Goal: Task Accomplishment & Management: Use online tool/utility

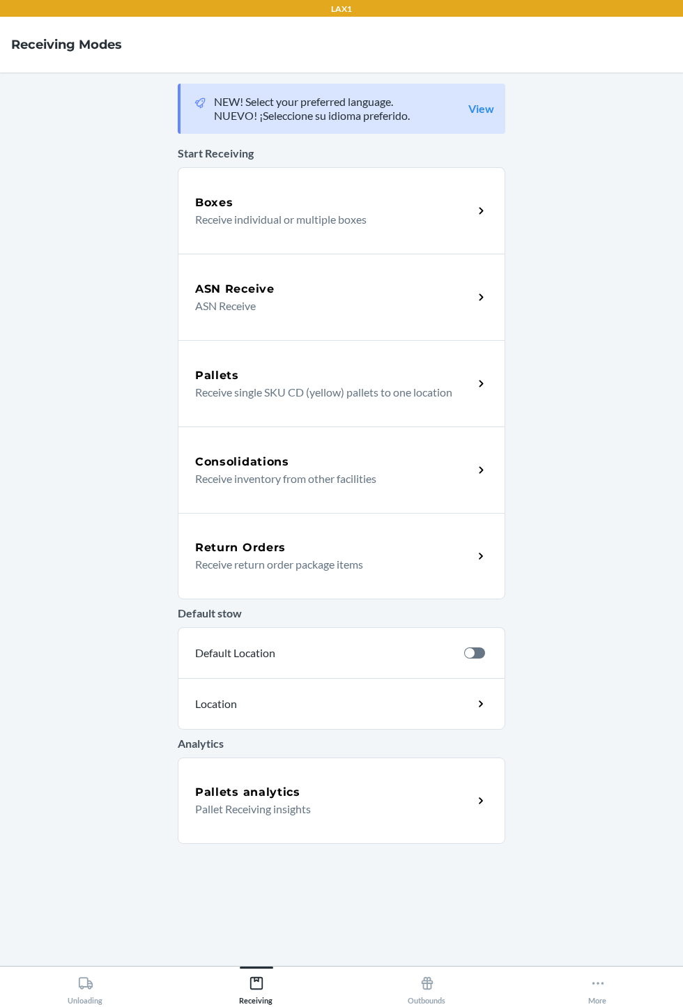
click at [463, 761] on div "Pallets analytics Pallet Receiving insights" at bounding box center [341, 800] width 327 height 86
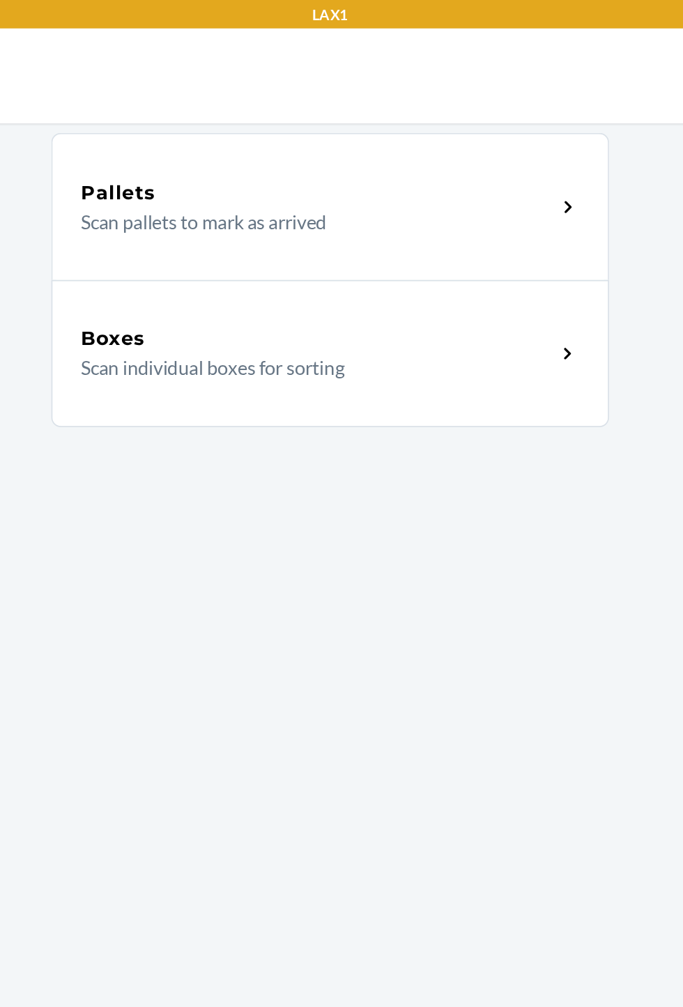
click at [378, 134] on p "Scan pallets to mark as arrived" at bounding box center [328, 130] width 267 height 17
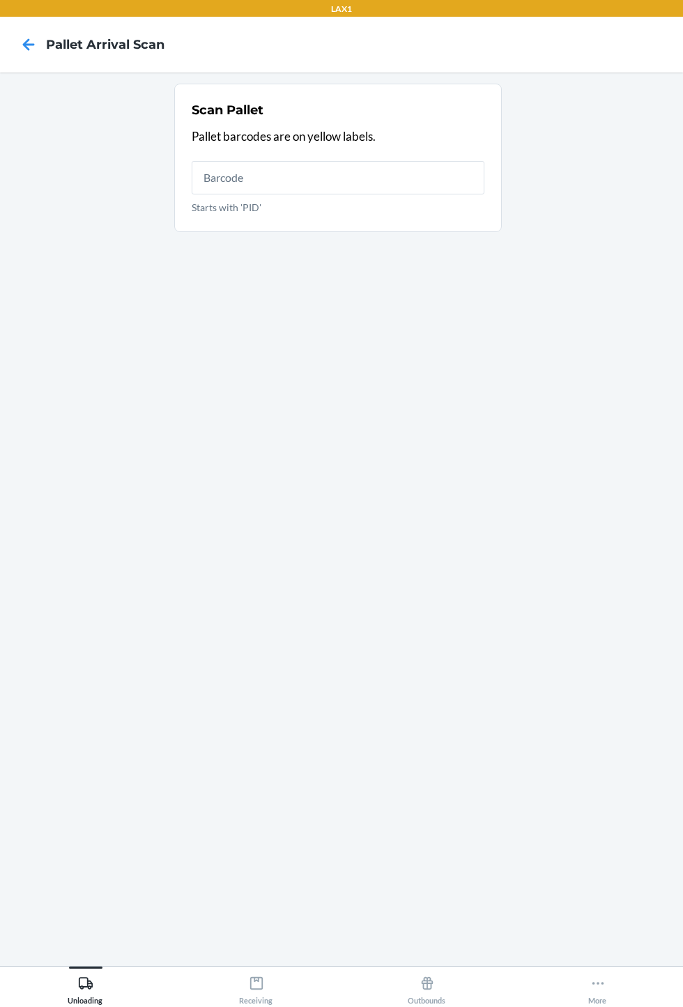
scroll to position [89, 0]
click at [245, 994] on div "Receiving" at bounding box center [256, 987] width 33 height 35
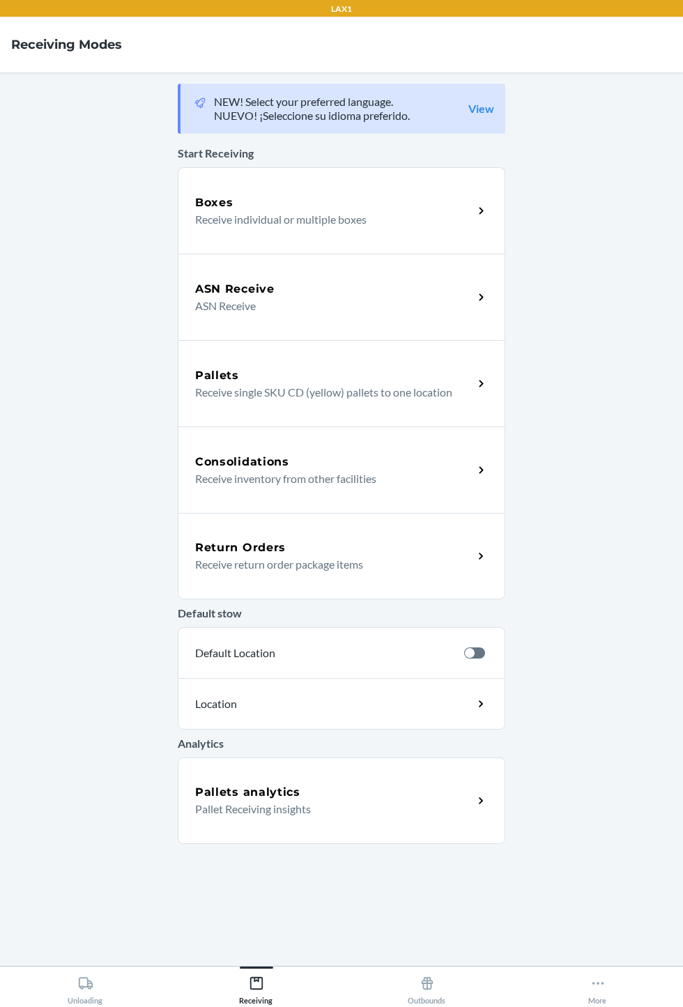
click at [370, 233] on div "Boxes Receive individual or multiple boxes" at bounding box center [341, 210] width 327 height 86
click at [376, 292] on div "ASN Receive" at bounding box center [334, 289] width 278 height 17
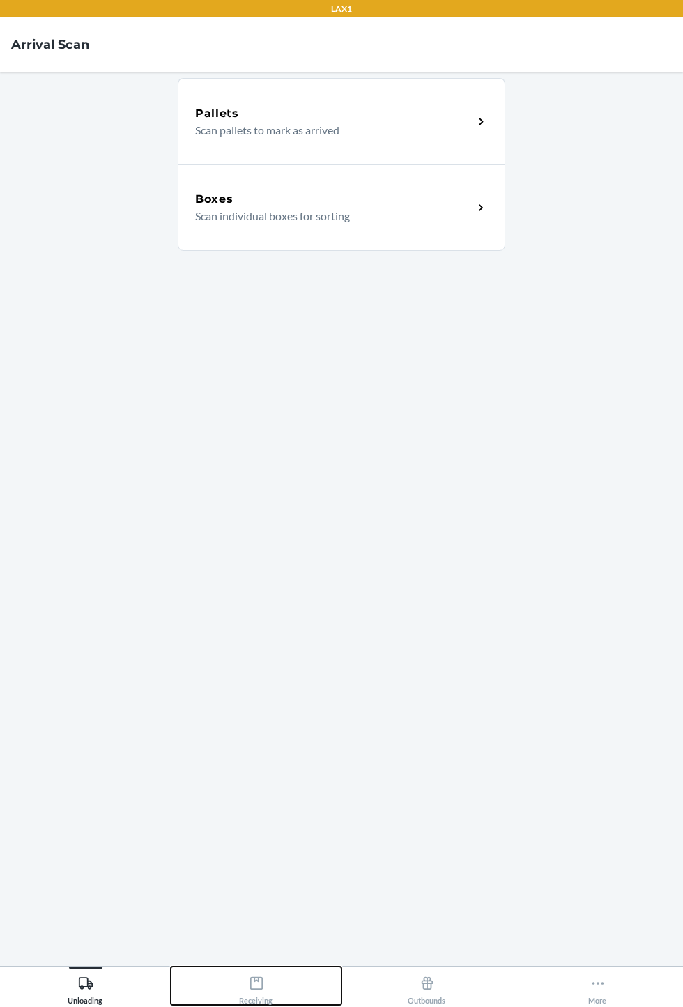
click at [256, 1005] on div "Receiving" at bounding box center [256, 987] width 33 height 35
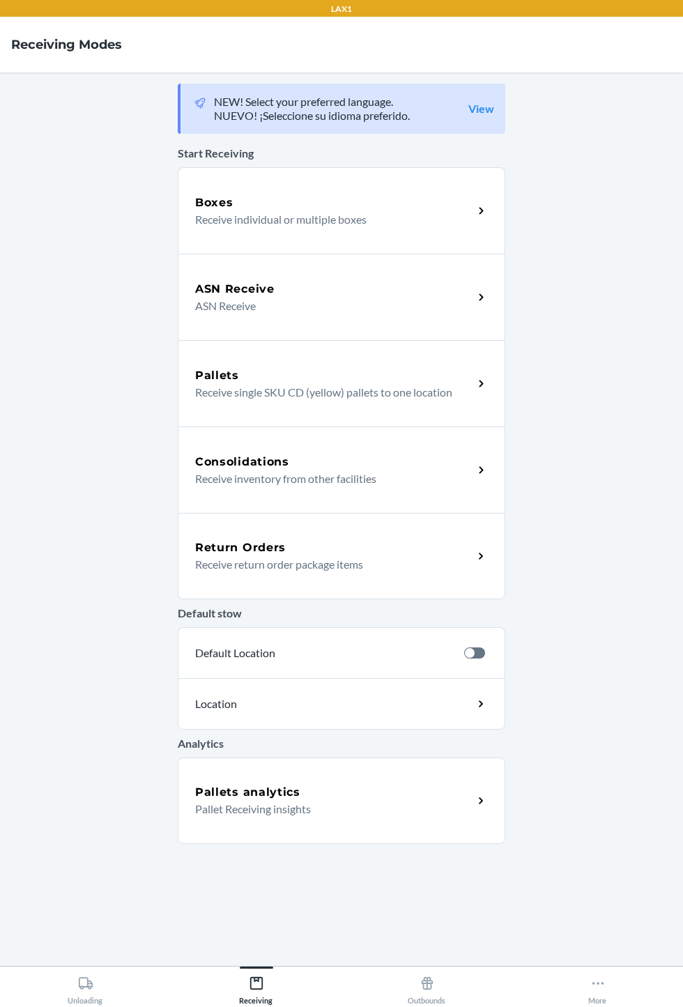
click at [415, 219] on p "Receive individual or multiple boxes" at bounding box center [328, 219] width 267 height 17
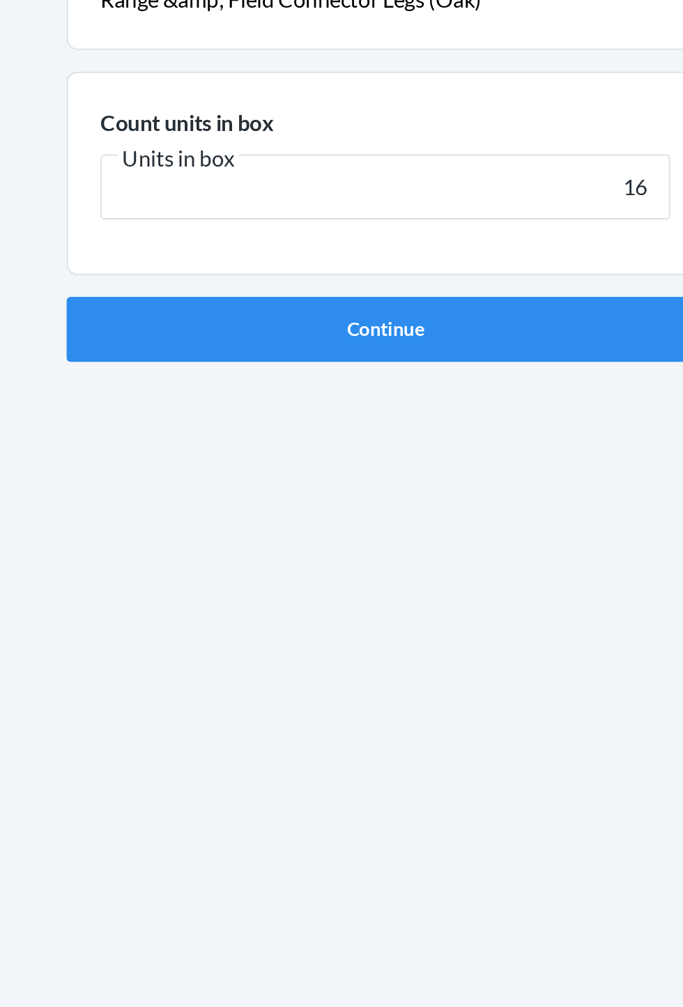
type input "1"
type input "385"
click at [378, 292] on button "Continue" at bounding box center [341, 295] width 327 height 33
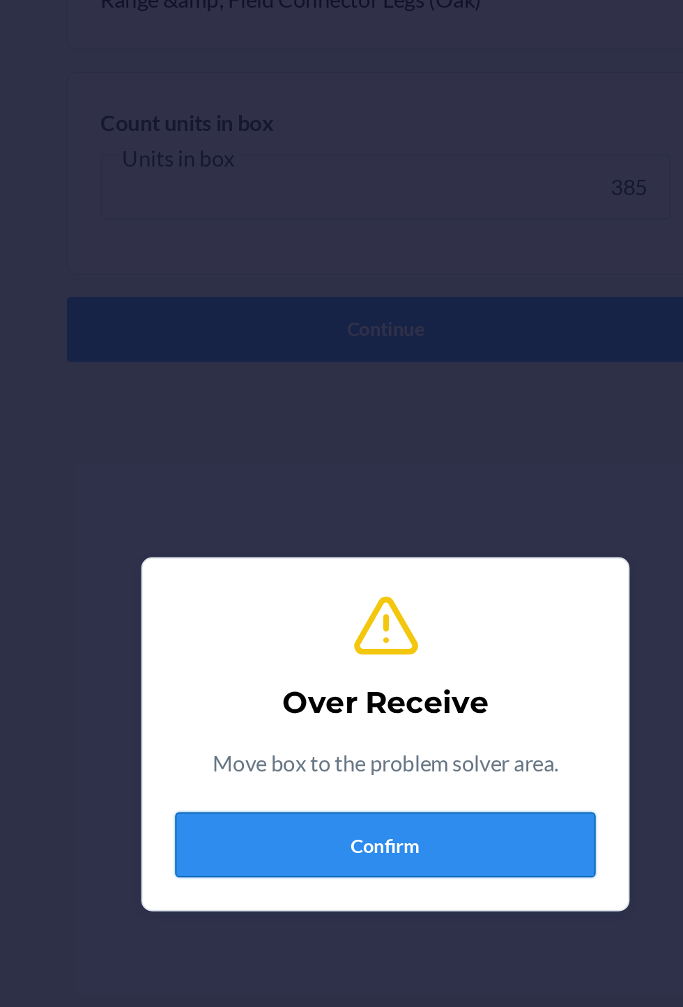
click at [372, 564] on button "Confirm" at bounding box center [341, 560] width 216 height 33
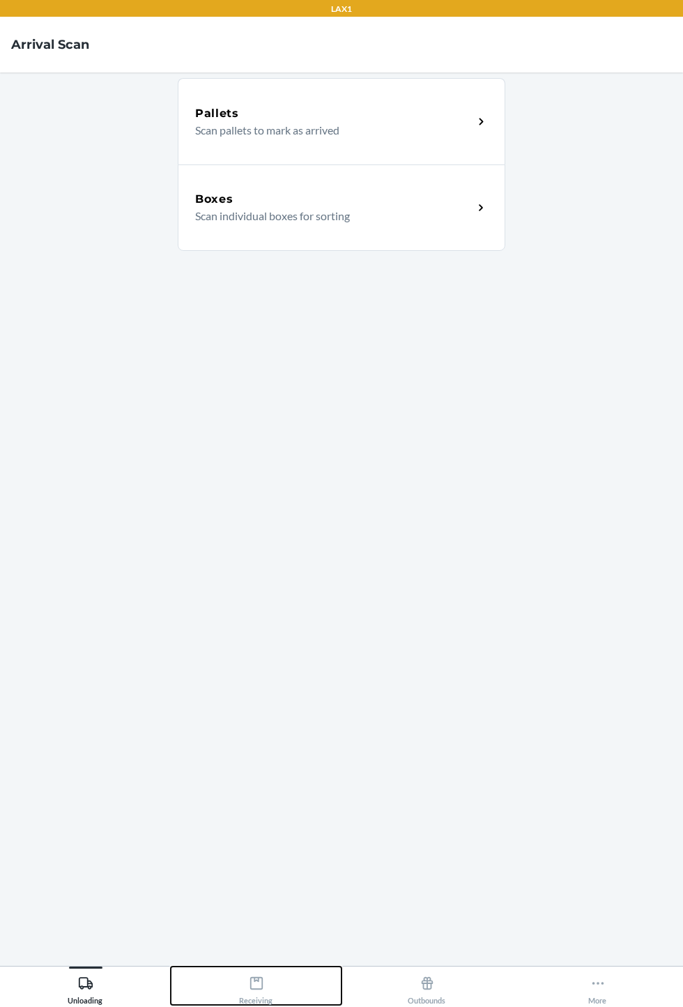
click at [261, 1005] on div "Receiving" at bounding box center [256, 987] width 33 height 35
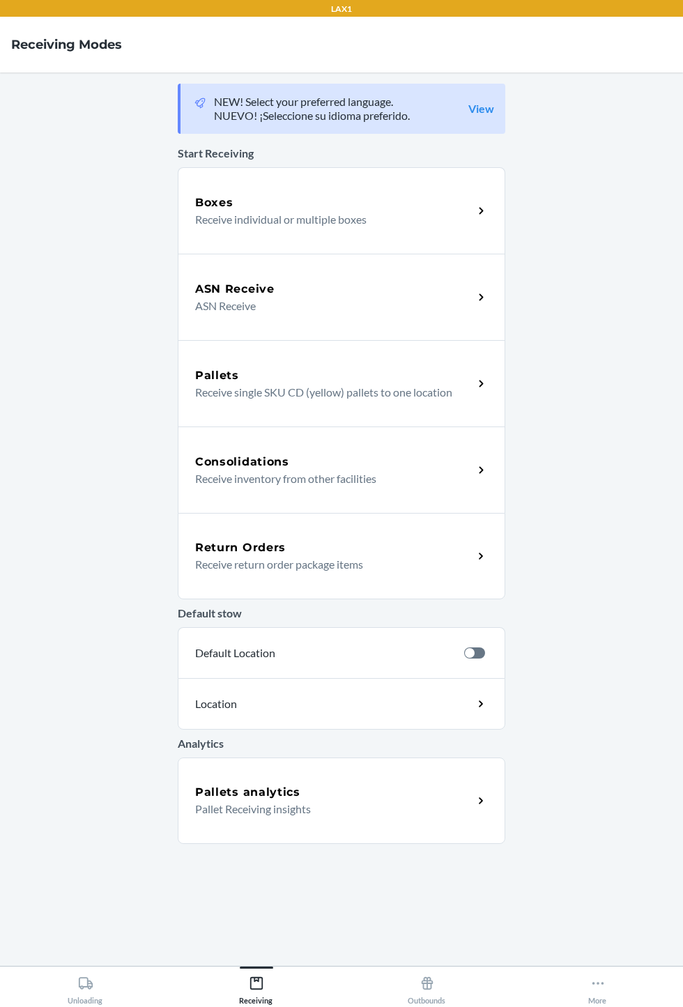
click at [265, 224] on p "Receive individual or multiple boxes" at bounding box center [328, 219] width 267 height 17
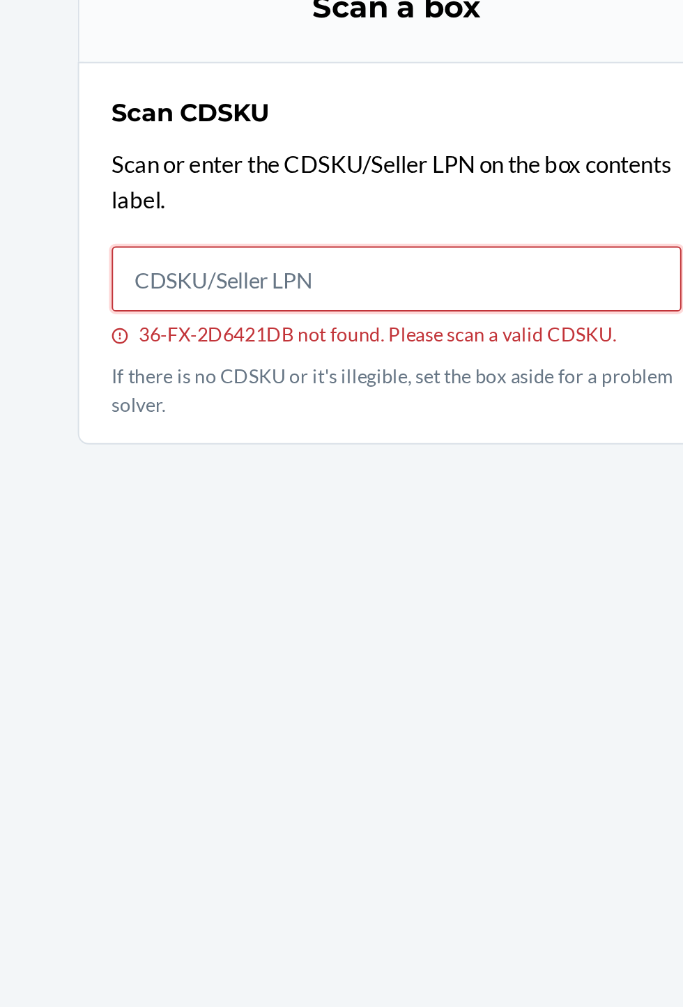
type input "0"
